Goal: Information Seeking & Learning: Check status

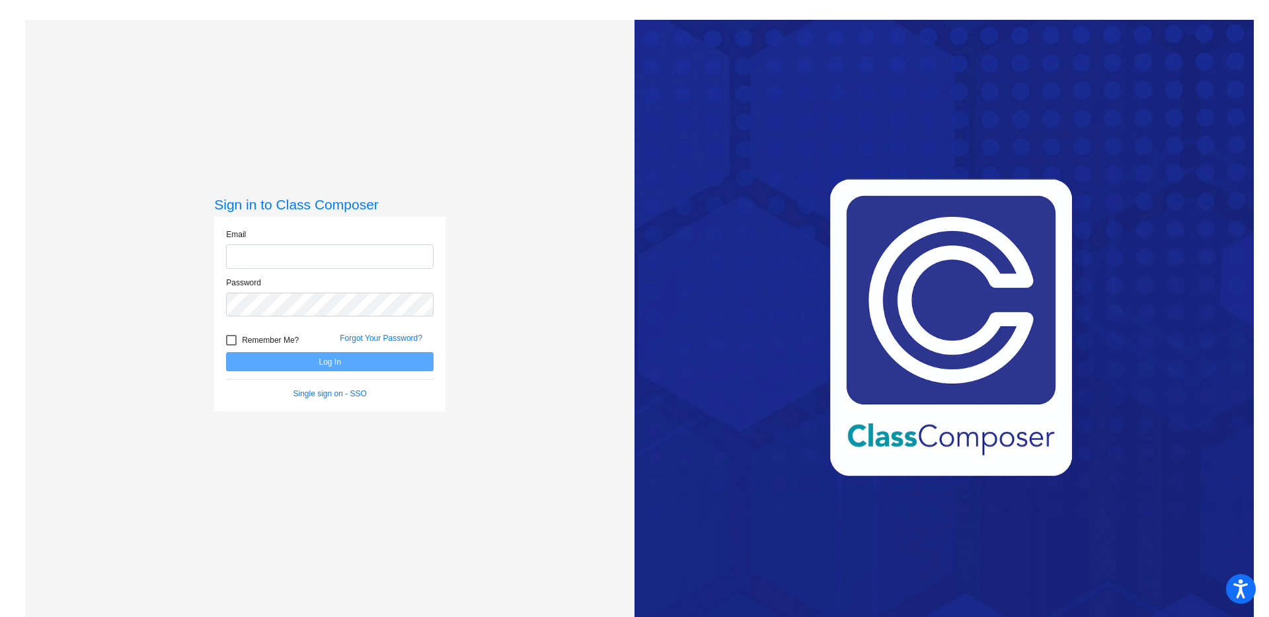
type input "[EMAIL_ADDRESS][DOMAIN_NAME]"
click at [231, 337] on div at bounding box center [231, 340] width 11 height 11
click at [231, 346] on input "Remember Me?" at bounding box center [231, 346] width 1 height 1
checkbox input "true"
click at [263, 364] on button "Log In" at bounding box center [330, 361] width 208 height 19
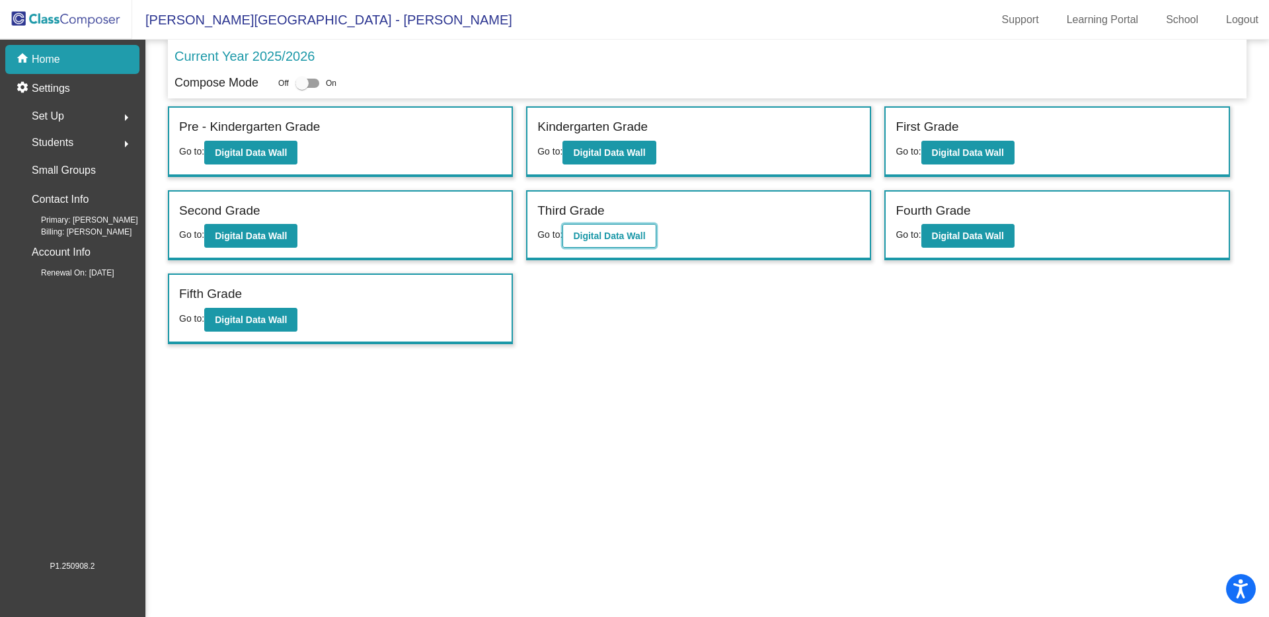
click at [632, 231] on b "Digital Data Wall" at bounding box center [609, 236] width 72 height 11
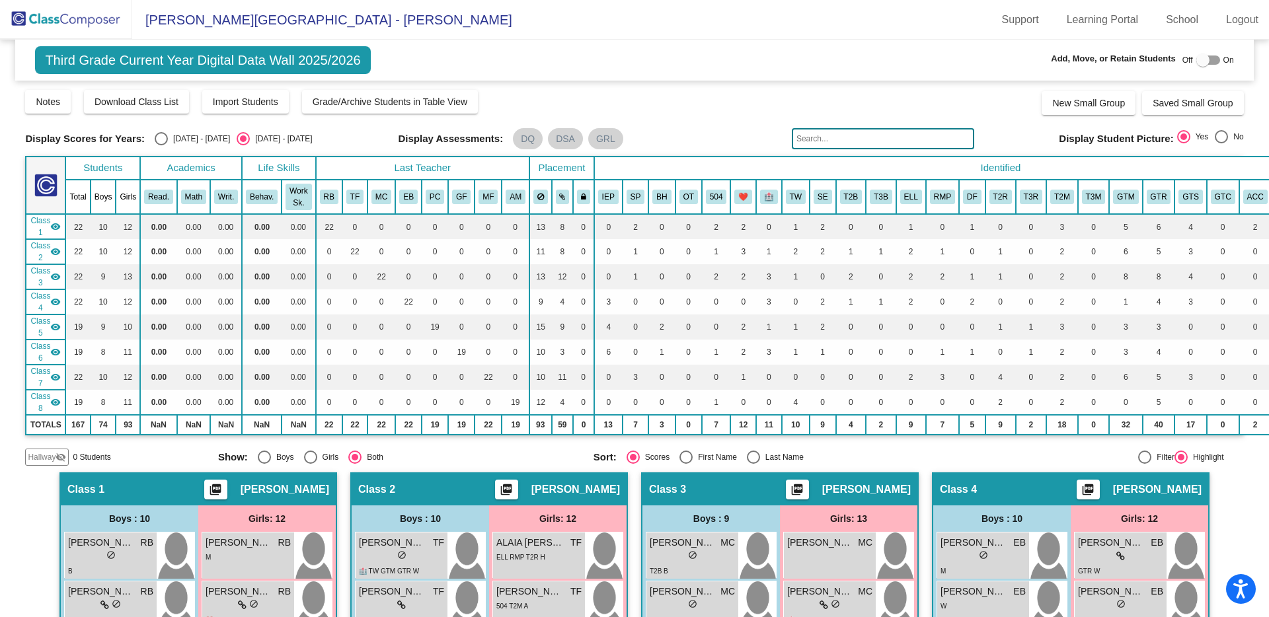
click at [1138, 454] on div at bounding box center [1144, 457] width 13 height 13
click at [1144, 464] on input "Filter" at bounding box center [1144, 464] width 1 height 1
radio input "true"
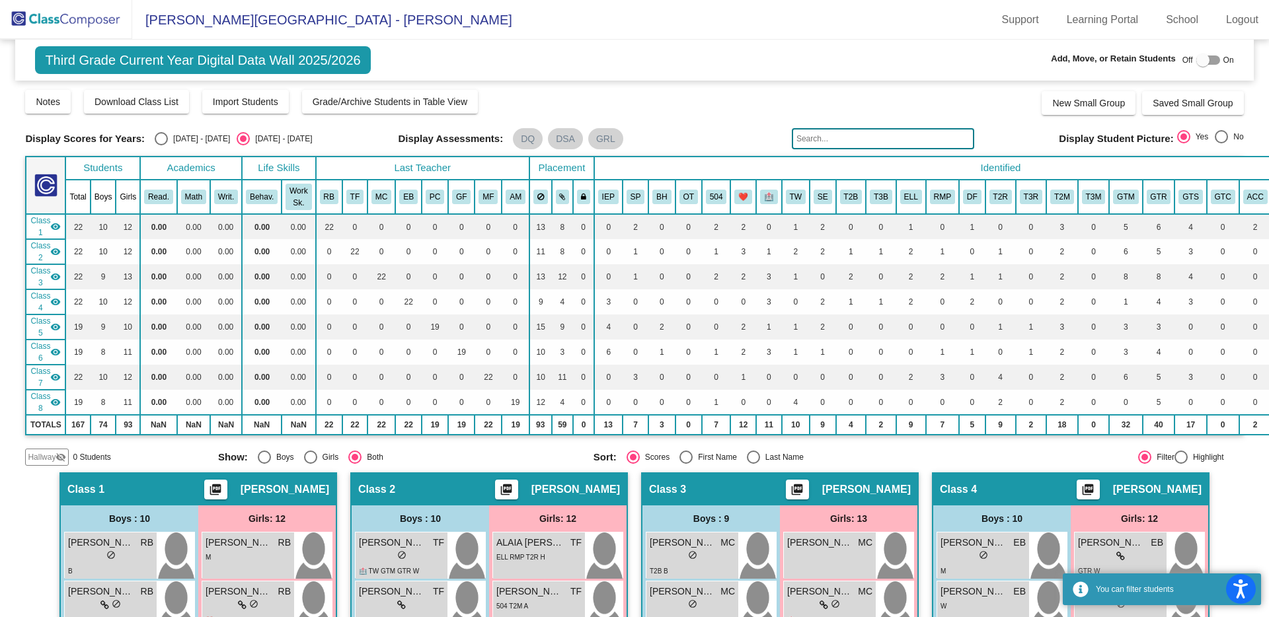
click at [833, 142] on input "text" at bounding box center [883, 138] width 182 height 21
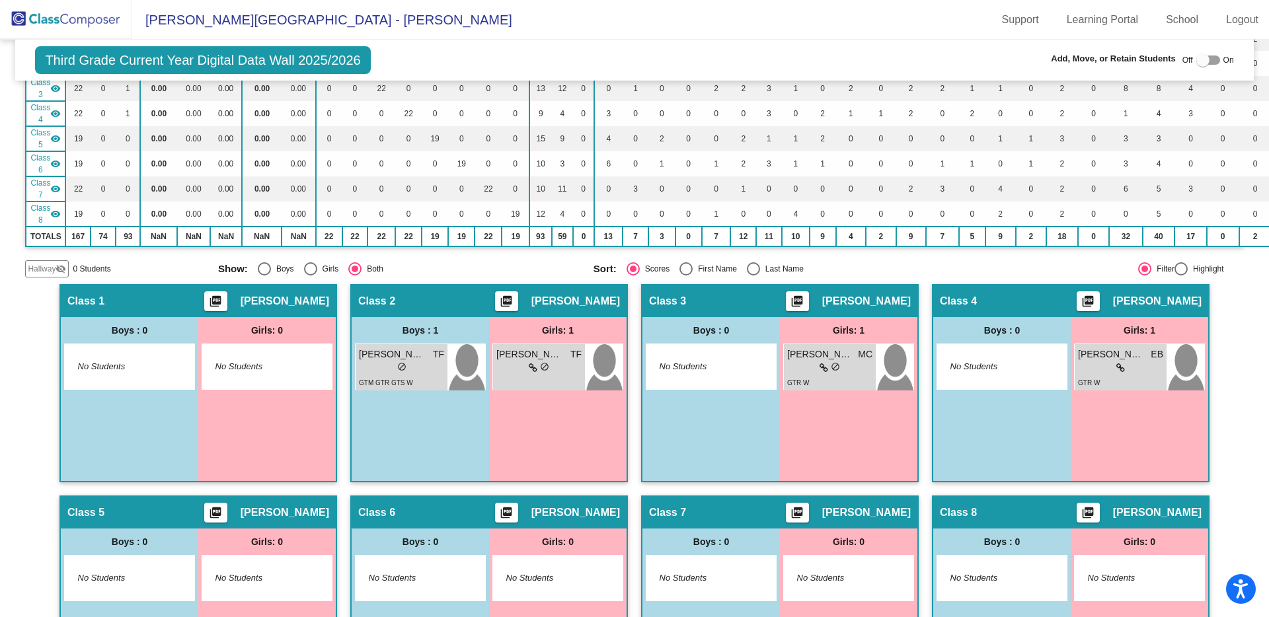
scroll to position [238, 0]
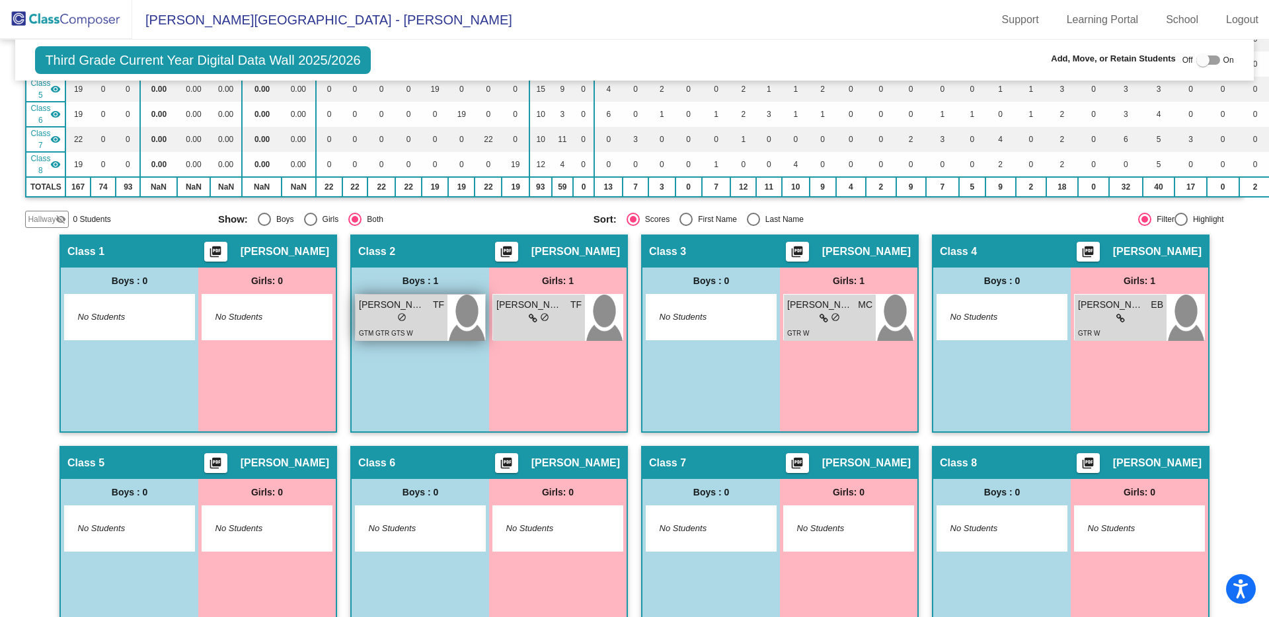
type input "[PERSON_NAME]"
click at [433, 309] on span "TF" at bounding box center [438, 305] width 11 height 14
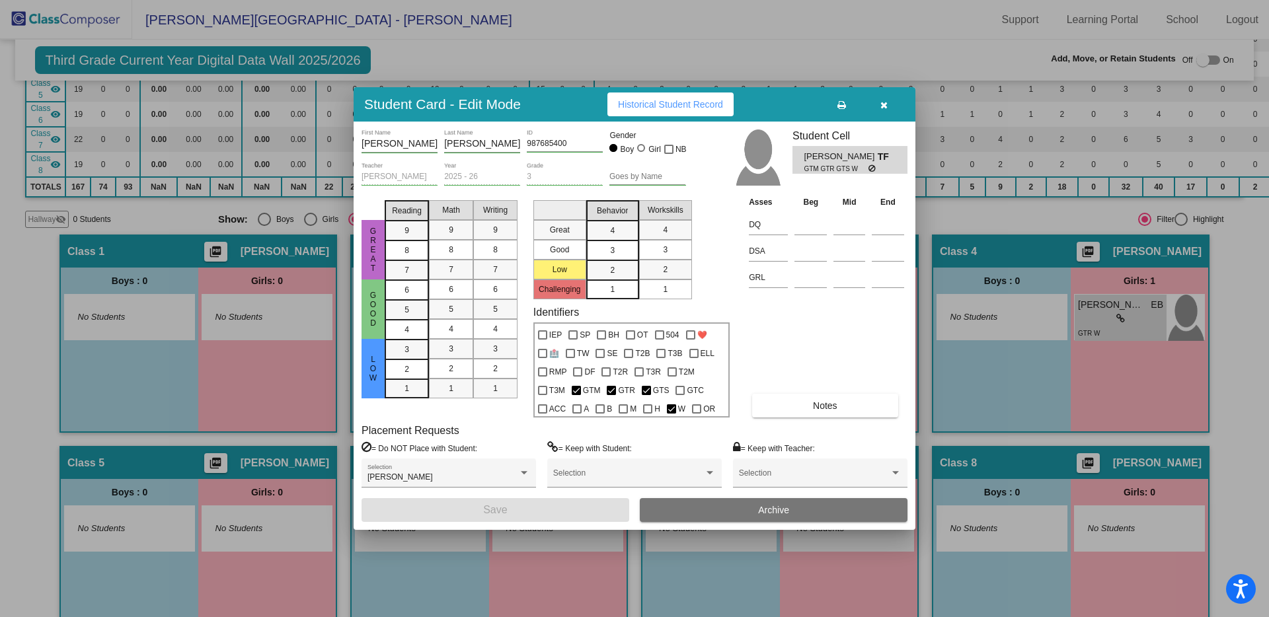
click at [886, 105] on icon "button" at bounding box center [883, 104] width 7 height 9
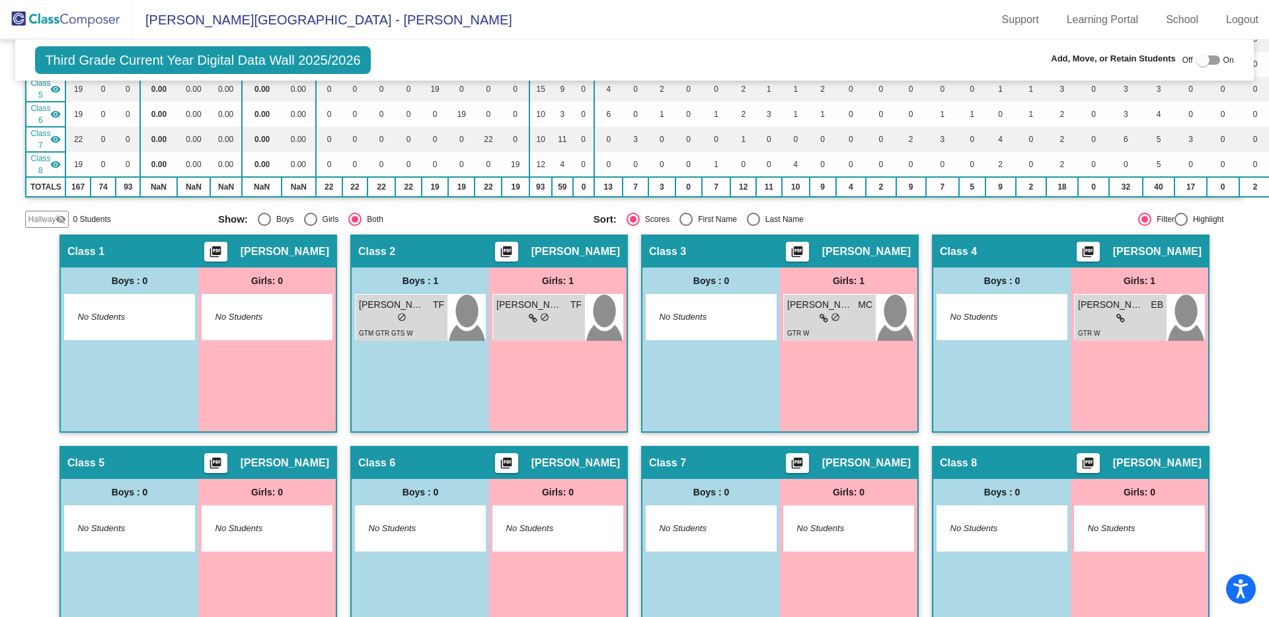
scroll to position [159, 0]
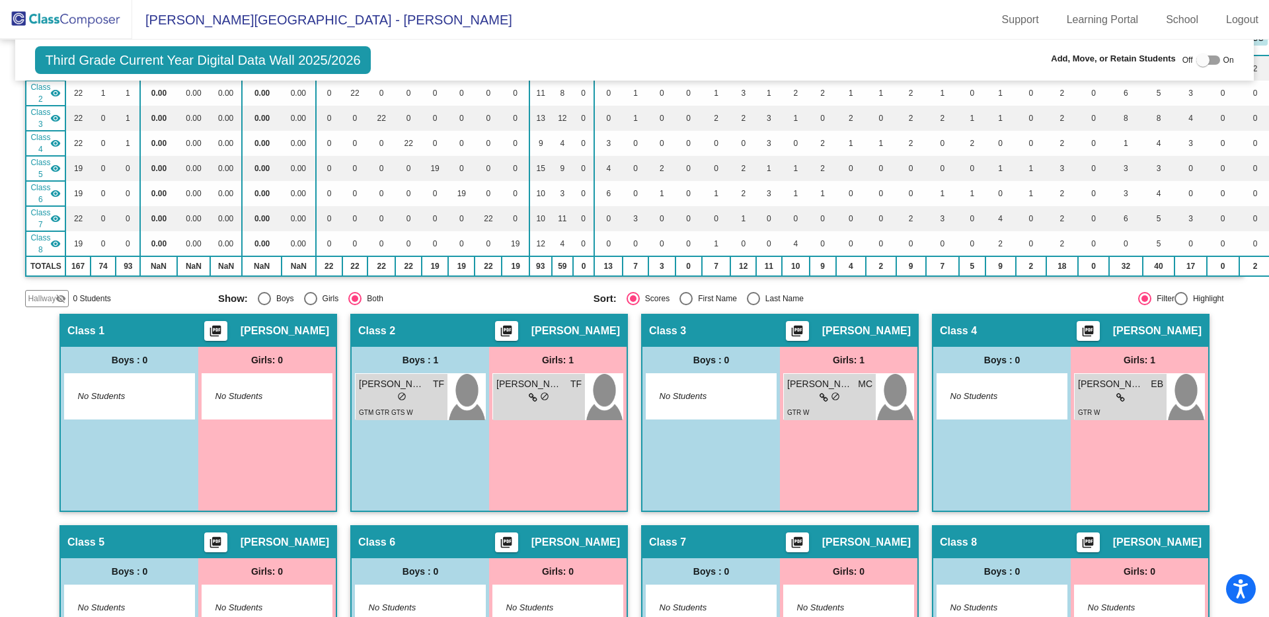
click at [1196, 60] on div at bounding box center [1202, 60] width 13 height 13
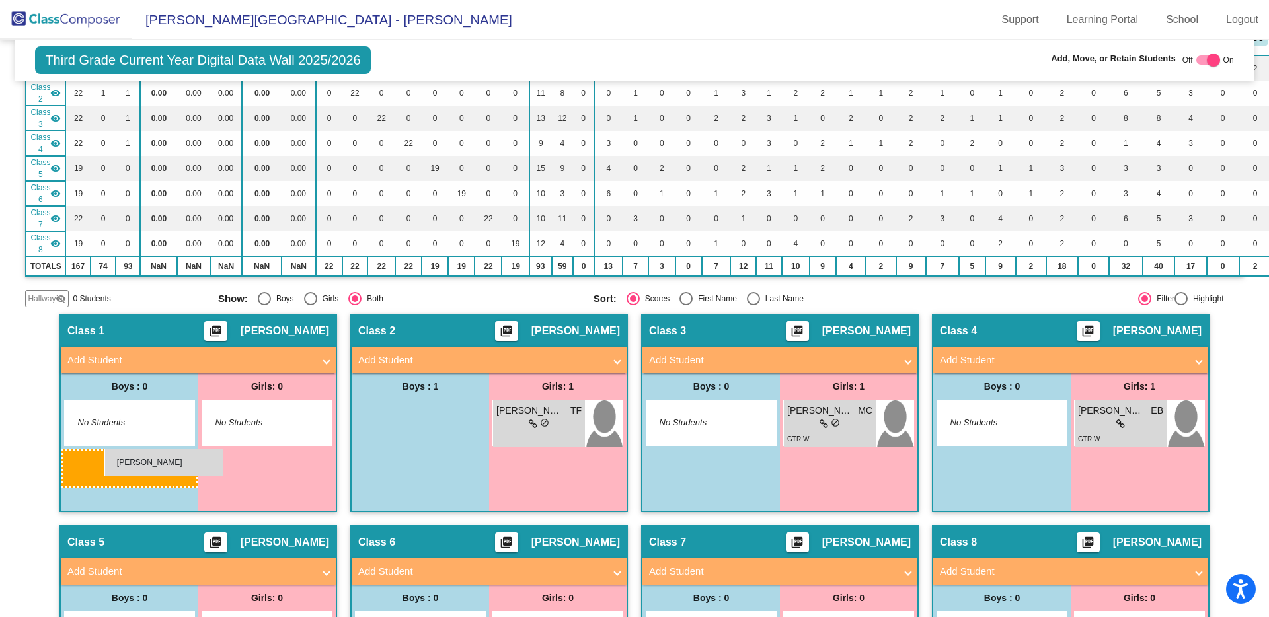
drag, startPoint x: 414, startPoint y: 414, endPoint x: 104, endPoint y: 449, distance: 311.2
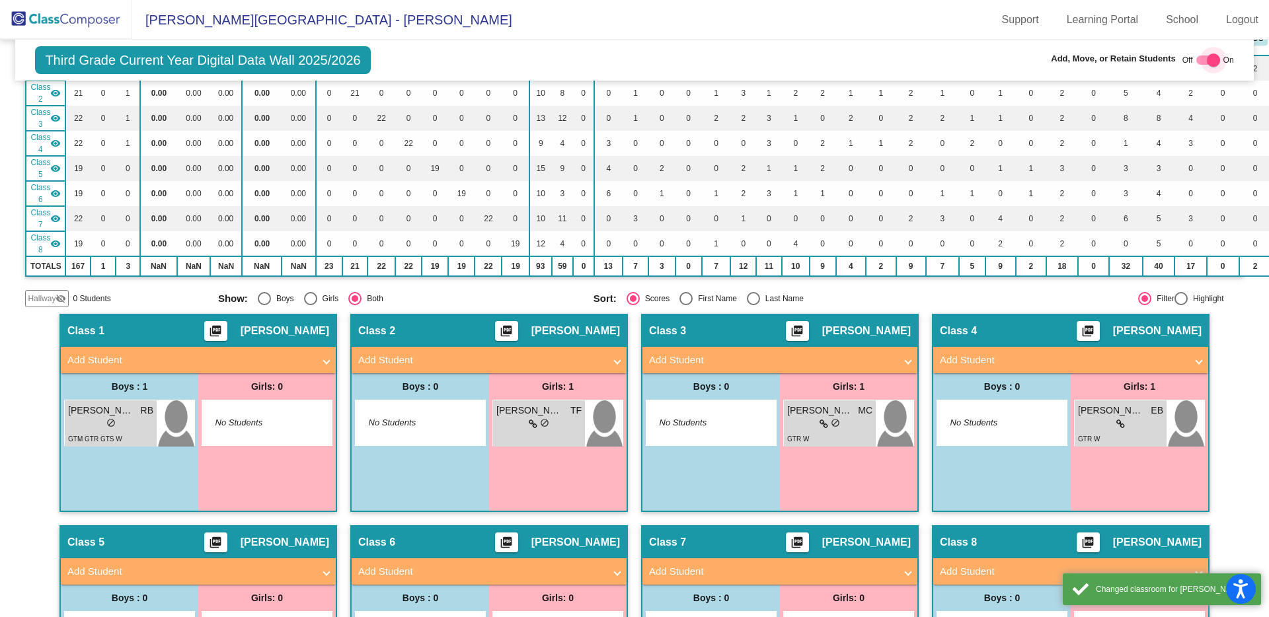
click at [1207, 63] on div at bounding box center [1213, 60] width 13 height 13
checkbox input "false"
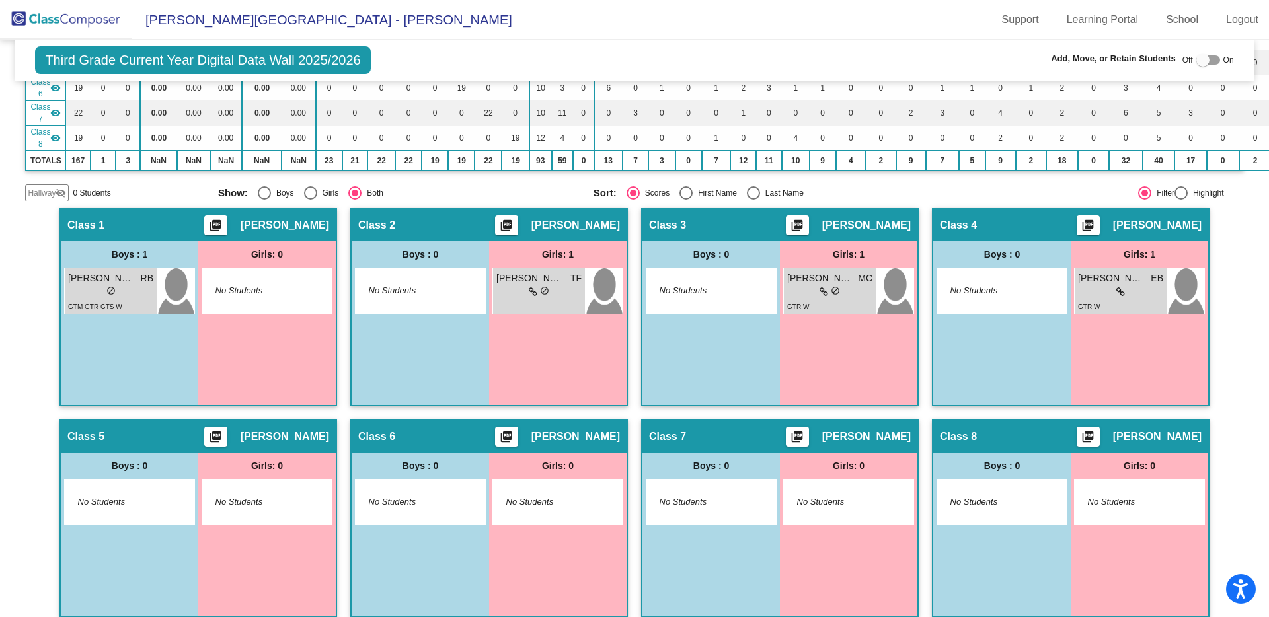
scroll to position [285, 0]
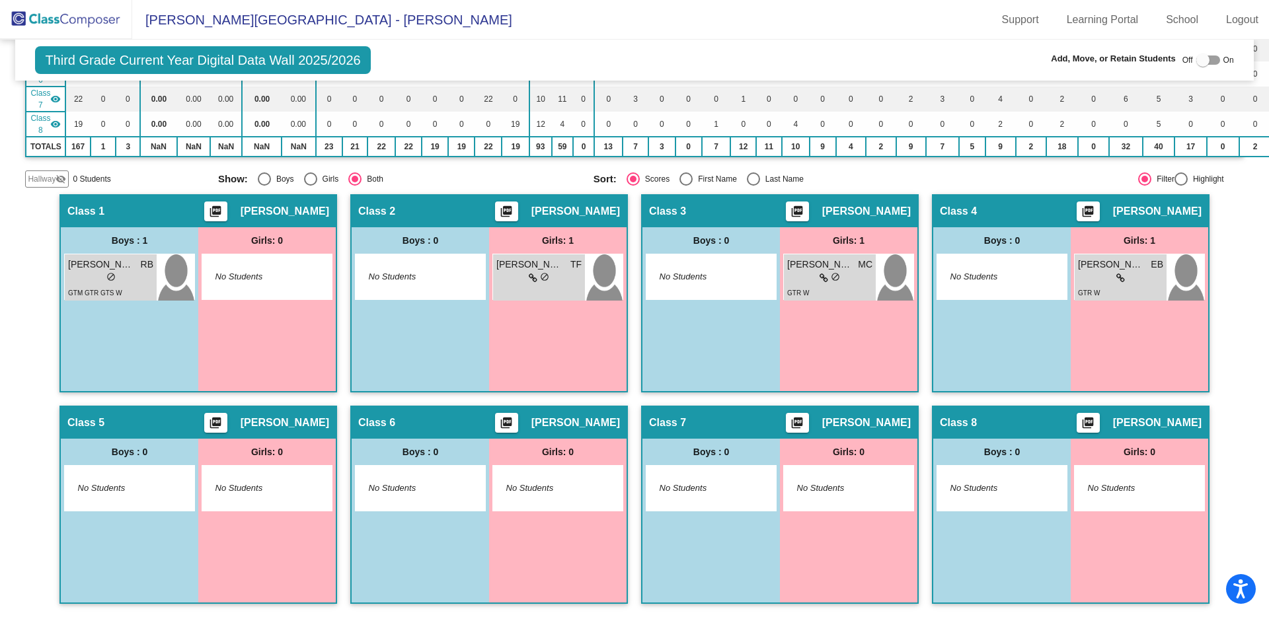
click at [26, 305] on div "Hallway - Hallway Class picture_as_pdf Add Student First Name Last Name Student…" at bounding box center [634, 405] width 1218 height 423
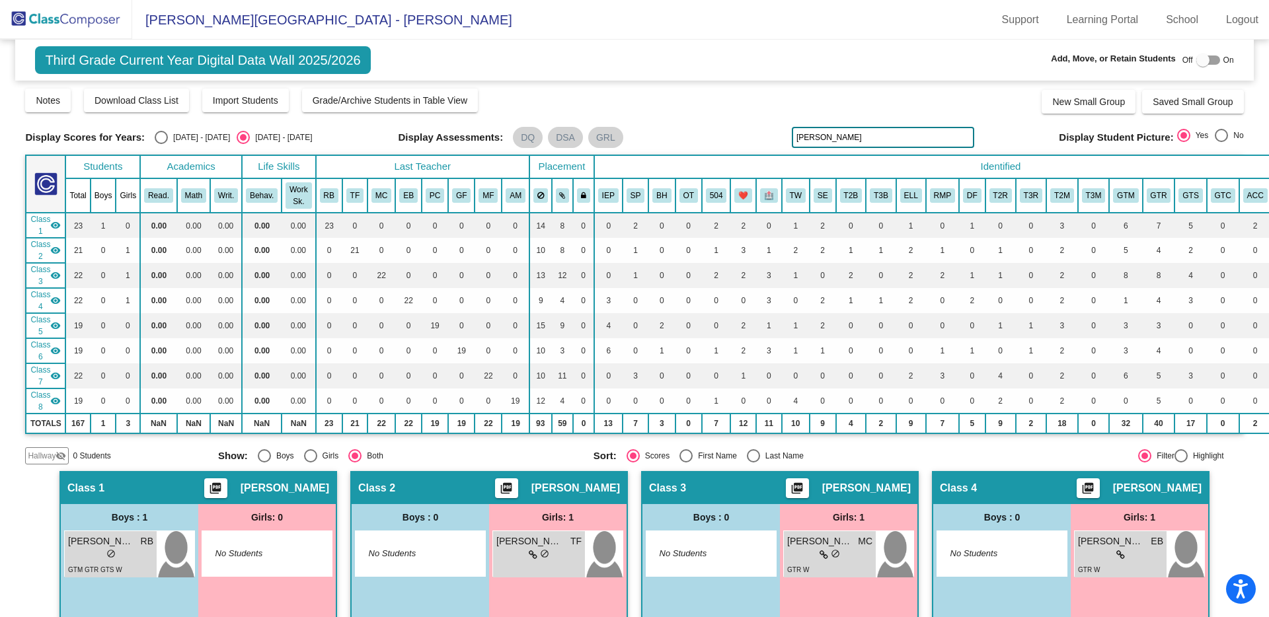
scroll to position [0, 0]
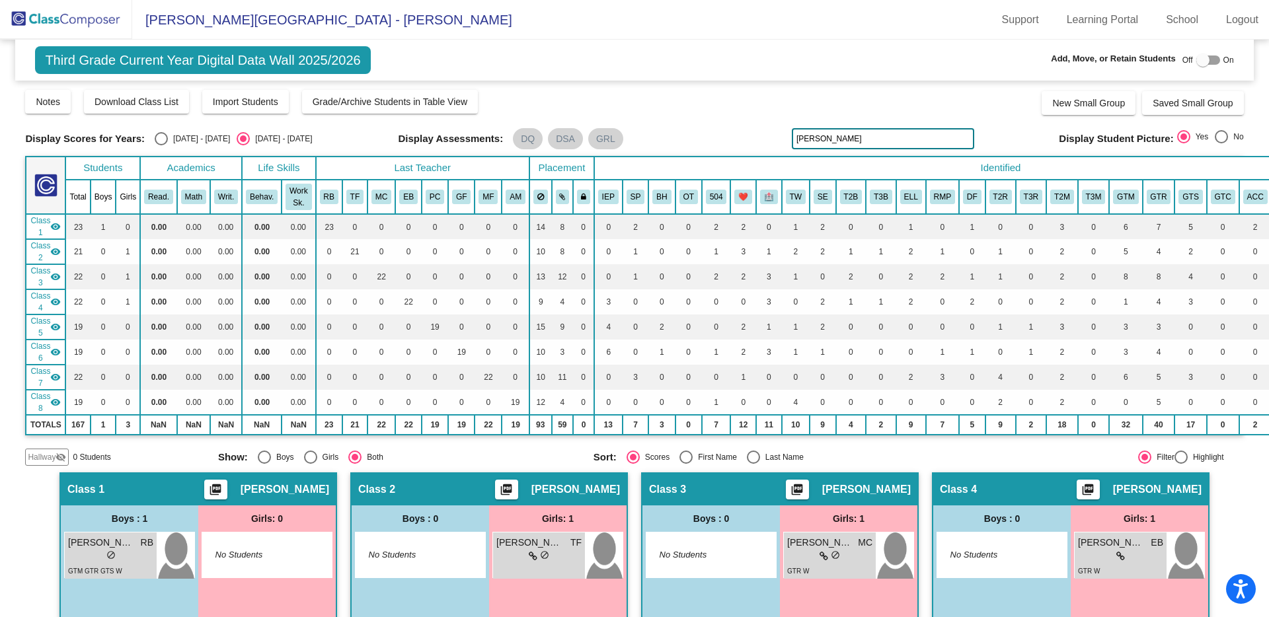
drag, startPoint x: 812, startPoint y: 133, endPoint x: 796, endPoint y: 135, distance: 15.3
click at [796, 135] on input "[PERSON_NAME]" at bounding box center [883, 138] width 182 height 21
click at [821, 141] on input "[PERSON_NAME]" at bounding box center [883, 138] width 182 height 21
drag, startPoint x: 821, startPoint y: 141, endPoint x: 775, endPoint y: 137, distance: 47.0
click at [775, 137] on div "Display Scores for Years: [DATE] - [DATE] [DATE] - [DATE] Display Assessments: …" at bounding box center [634, 138] width 1218 height 21
